Goal: Information Seeking & Learning: Learn about a topic

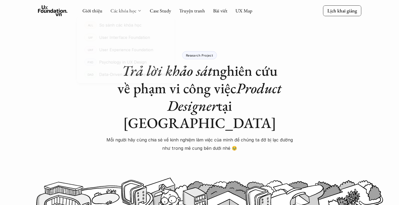
click at [118, 12] on link "Các khóa học" at bounding box center [124, 11] width 26 height 6
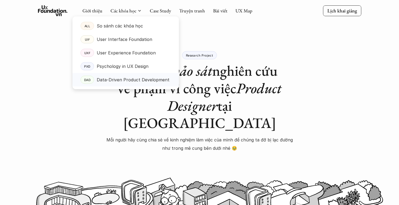
click at [116, 76] on p "Data-Driven Product Development" at bounding box center [133, 80] width 73 height 8
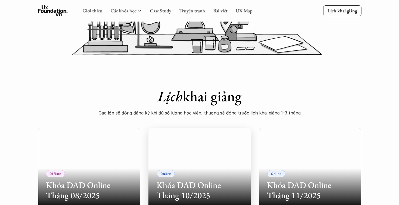
scroll to position [168, 0]
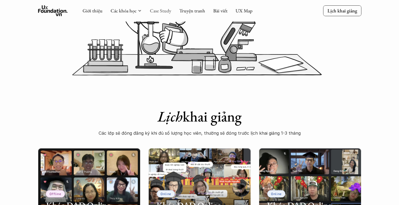
click at [158, 13] on link "Case Study" at bounding box center [160, 11] width 21 height 6
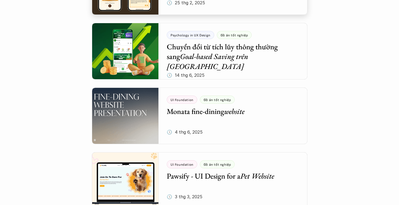
scroll to position [178, 0]
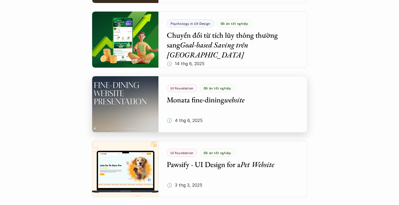
click at [127, 102] on div at bounding box center [200, 104] width 216 height 57
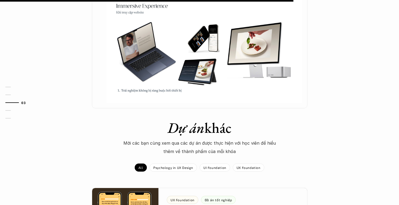
scroll to position [563, 0]
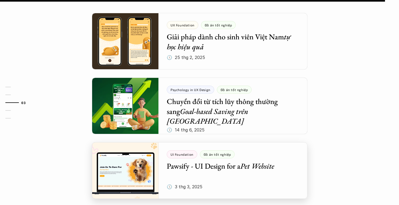
click at [223, 156] on div at bounding box center [200, 170] width 216 height 57
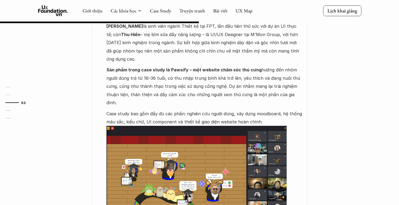
click at [211, 126] on img at bounding box center [196, 179] width 180 height 107
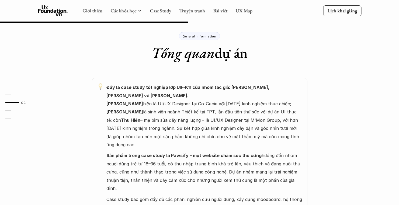
scroll to position [215, 0]
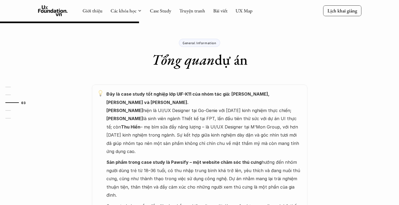
click at [199, 160] on strong "Sản phẩm trong case study là Pawsify – một website chăm sóc thú cưng" at bounding box center [183, 162] width 155 height 5
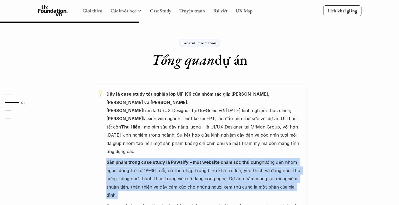
click at [199, 160] on strong "Sản phẩm trong case study là Pawsify – một website chăm sóc thú cưng" at bounding box center [183, 162] width 155 height 5
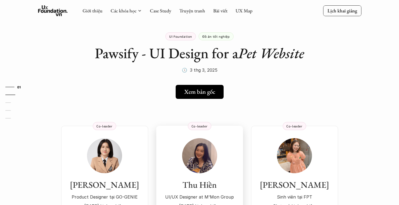
scroll to position [0, 0]
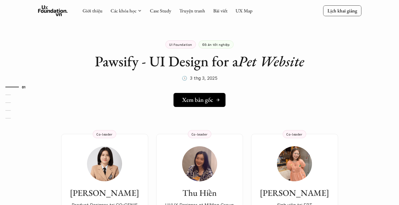
click at [211, 100] on h5 "Xem bản gốc" at bounding box center [197, 99] width 31 height 7
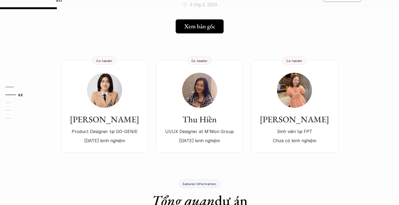
scroll to position [88, 0]
